Goal: Task Accomplishment & Management: Use online tool/utility

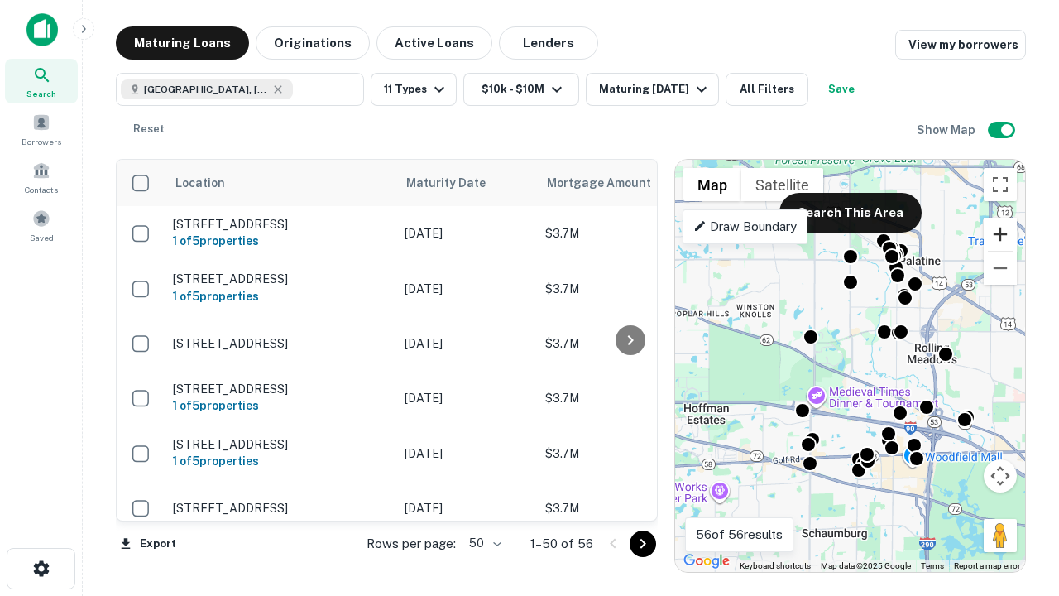
click at [1000, 234] on button "Zoom in" at bounding box center [1000, 234] width 33 height 33
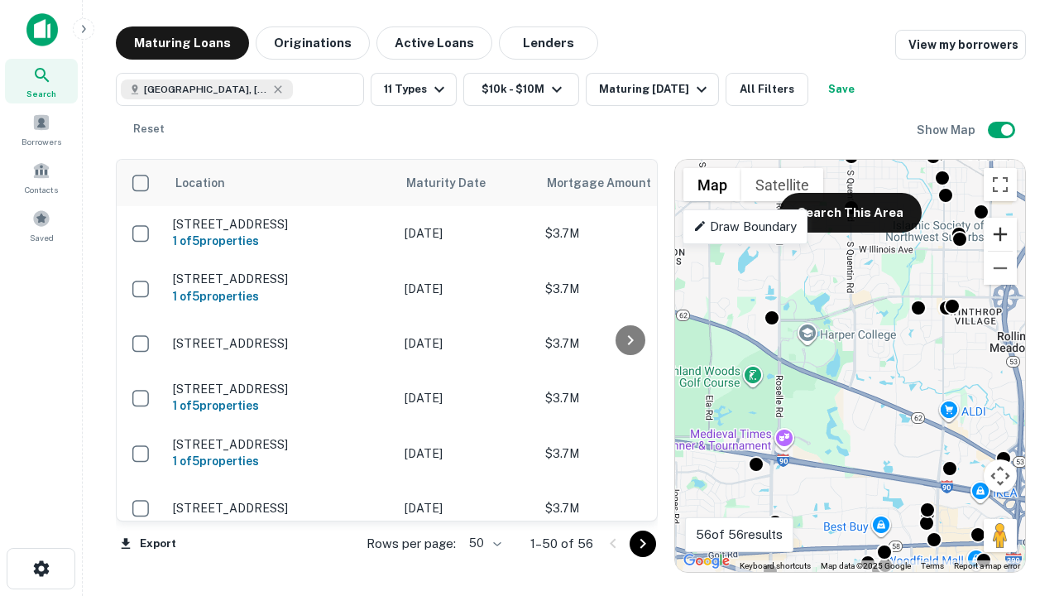
click at [1000, 234] on button "Zoom in" at bounding box center [1000, 234] width 33 height 33
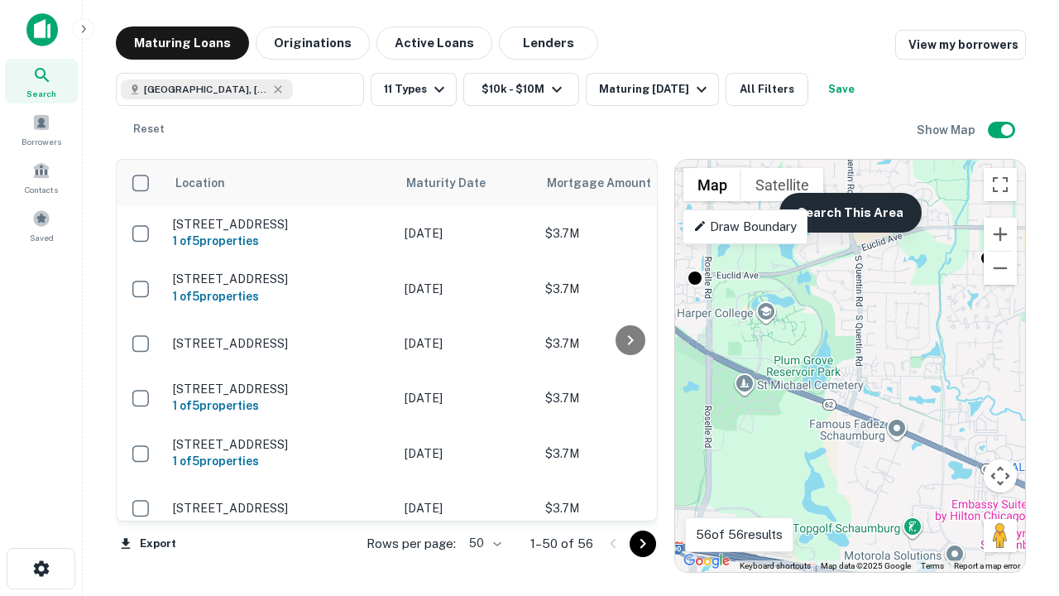
click at [850, 213] on button "Search This Area" at bounding box center [851, 213] width 142 height 40
